Goal: Task Accomplishment & Management: Manage account settings

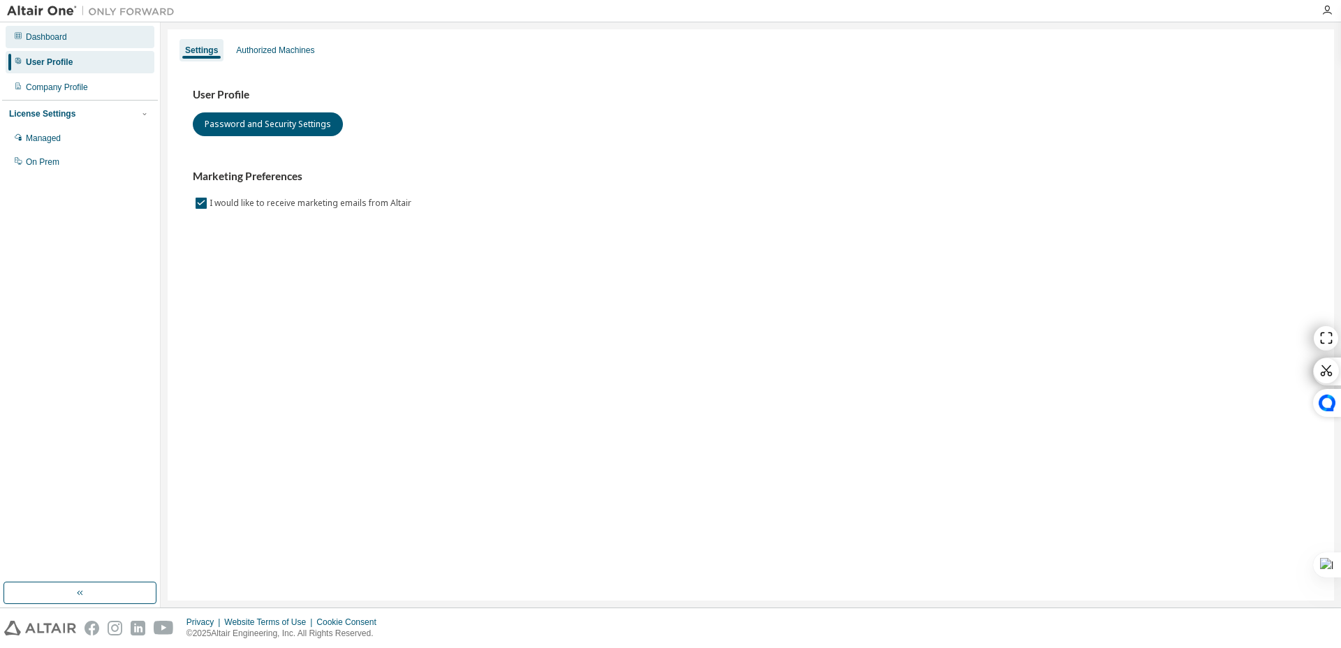
click at [67, 31] on div "Dashboard" at bounding box center [46, 36] width 41 height 11
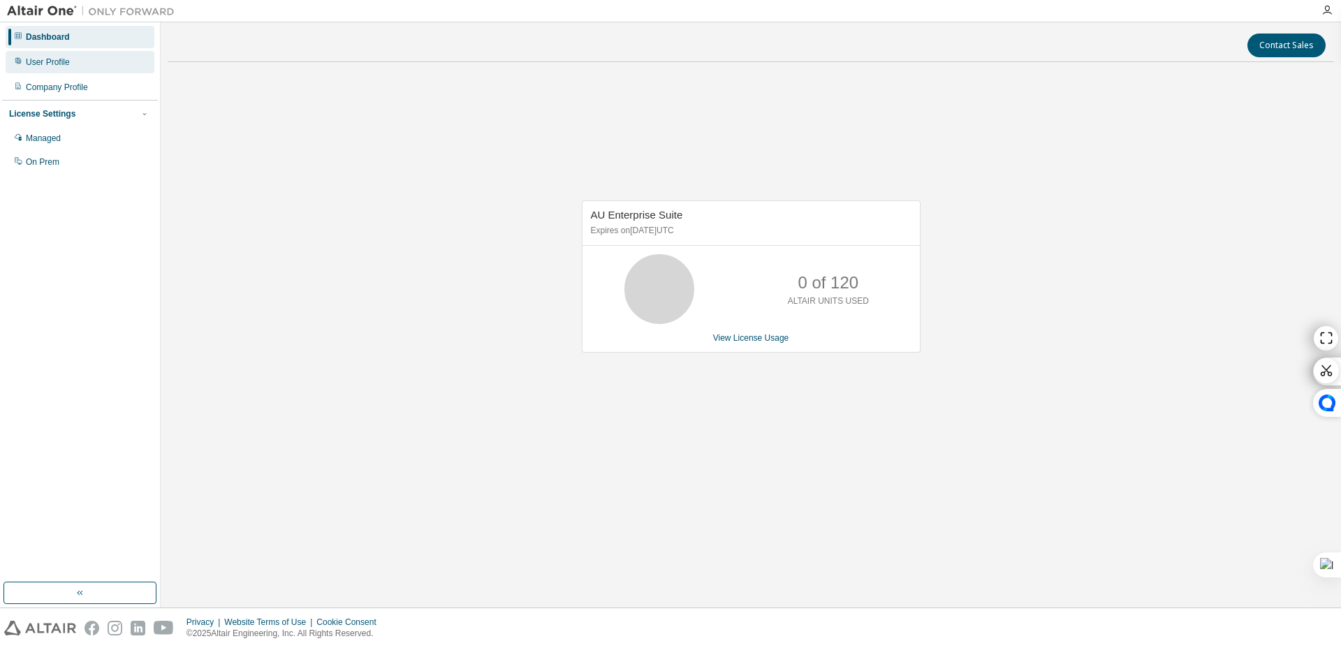
click at [63, 64] on div "User Profile" at bounding box center [48, 62] width 44 height 11
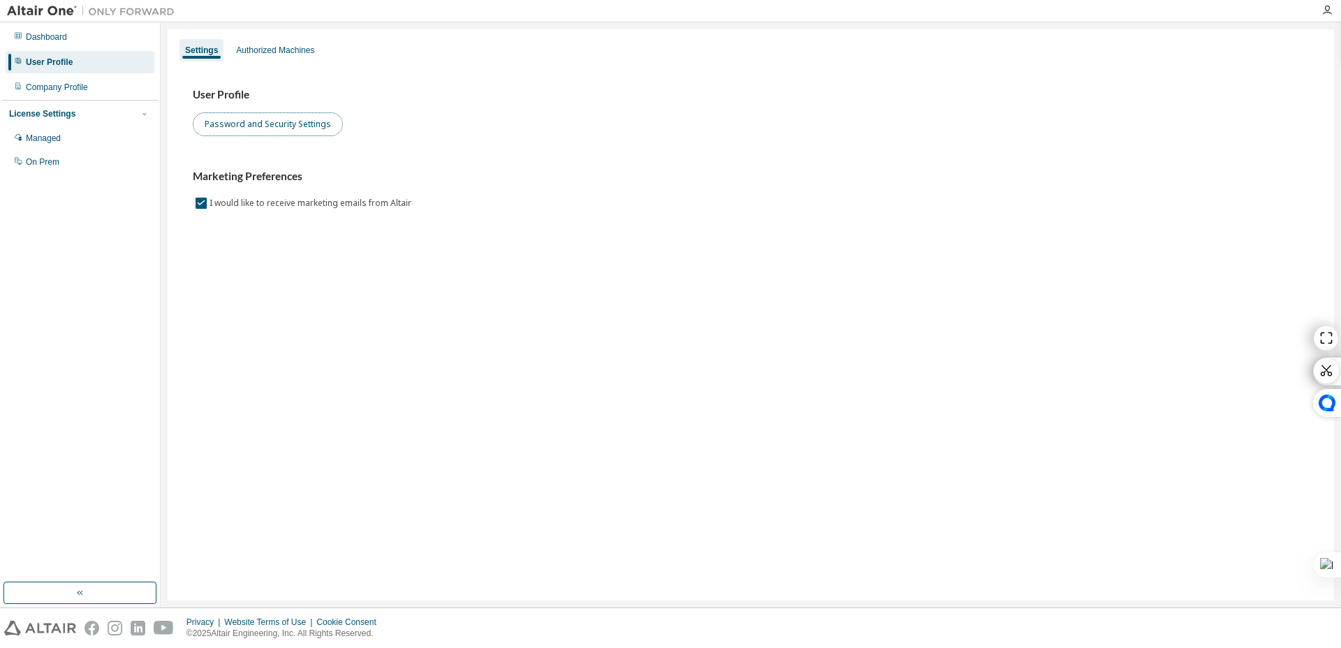
click at [256, 125] on button "Password and Security Settings" at bounding box center [268, 124] width 150 height 24
